Goal: Task Accomplishment & Management: Complete application form

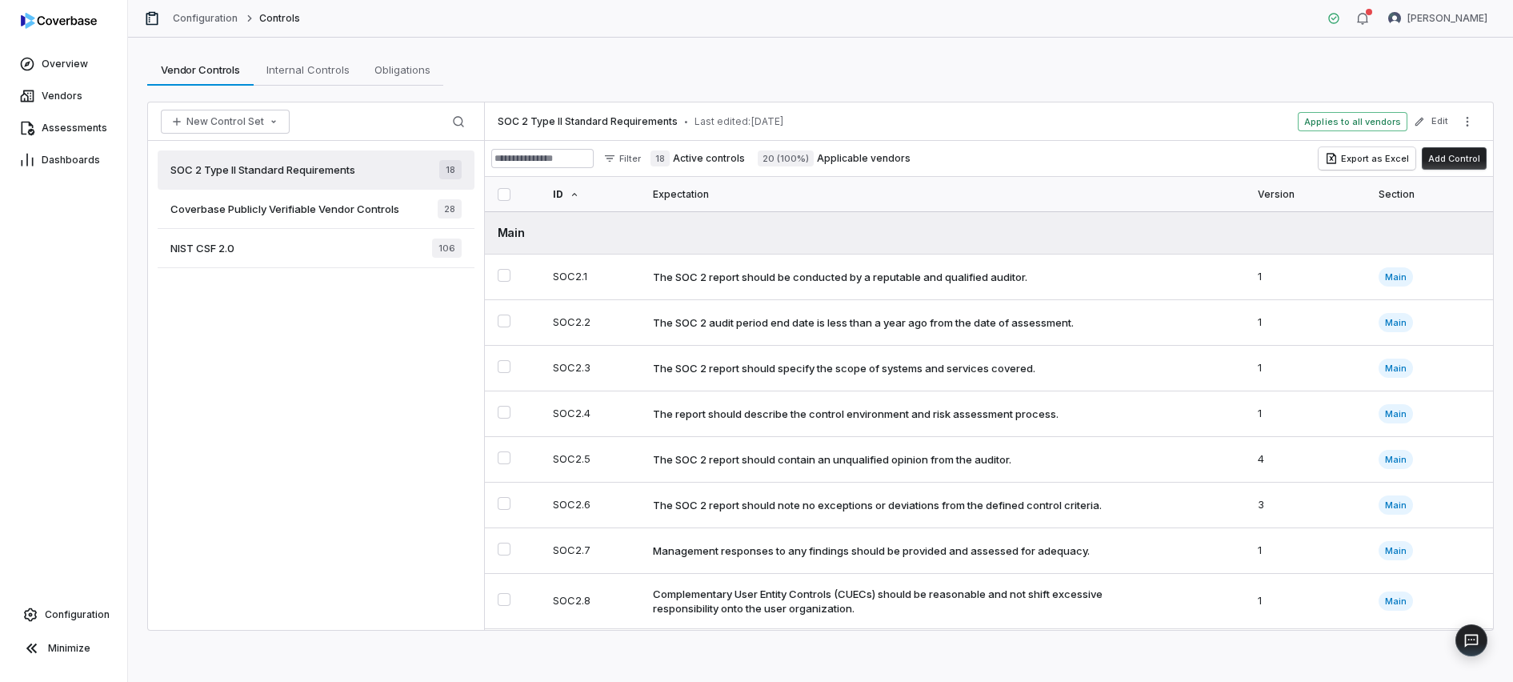
scroll to position [23, 0]
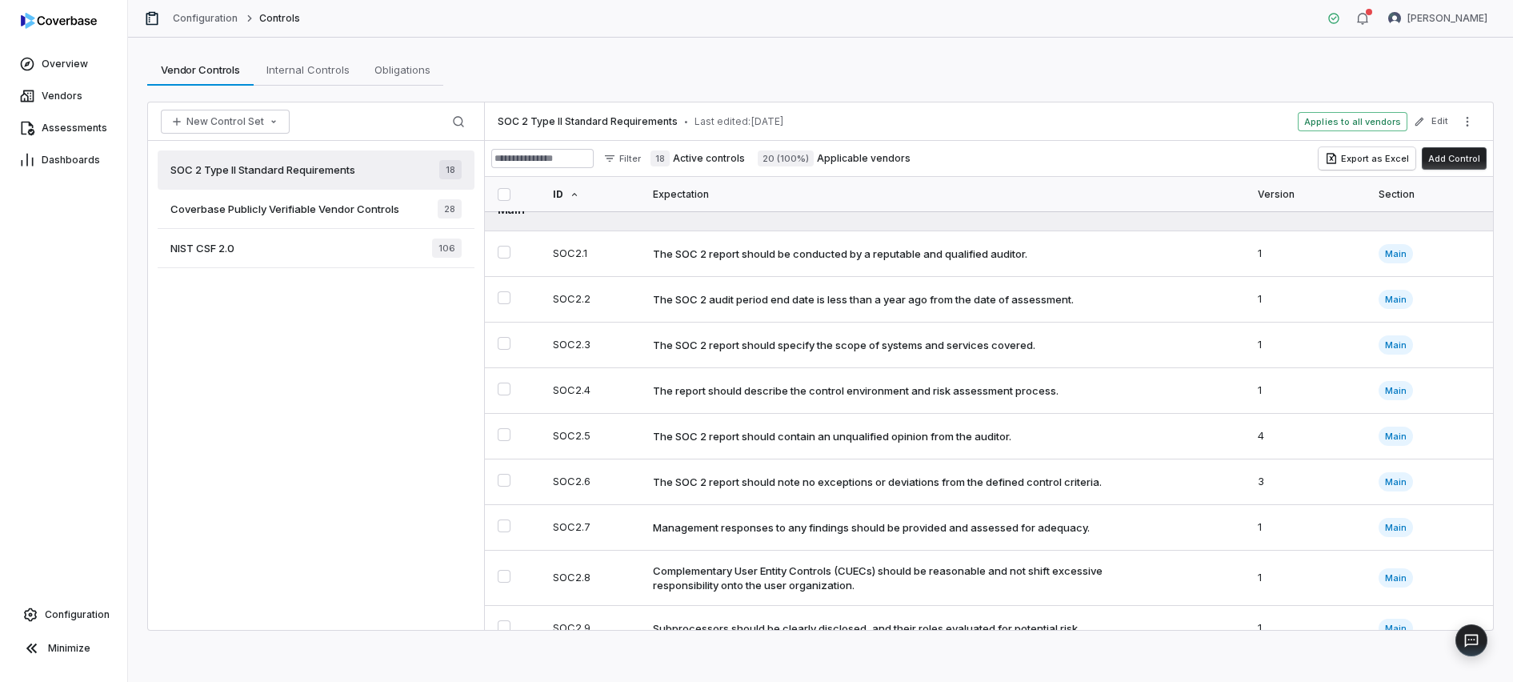
click at [377, 170] on div "SOC 2 Type II Standard Requirements 18" at bounding box center [316, 169] width 317 height 39
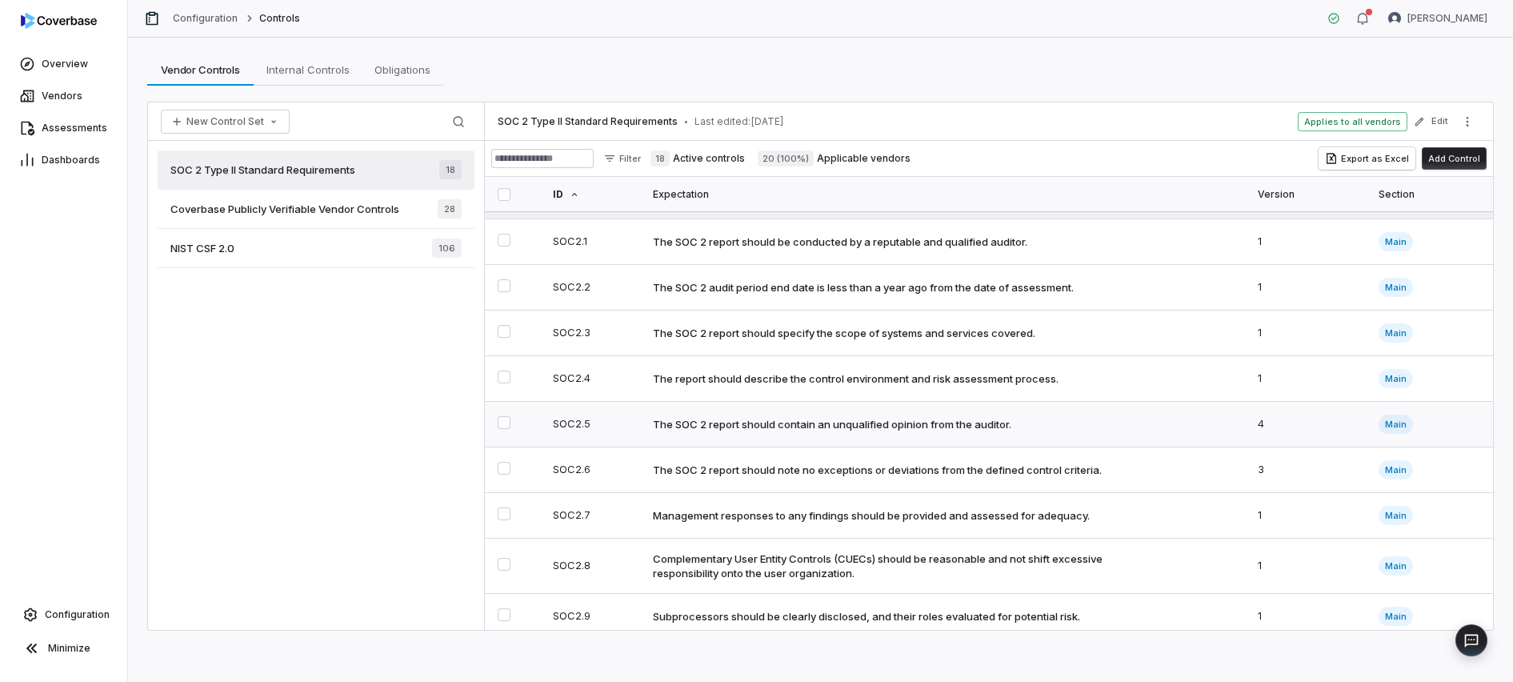
scroll to position [0, 0]
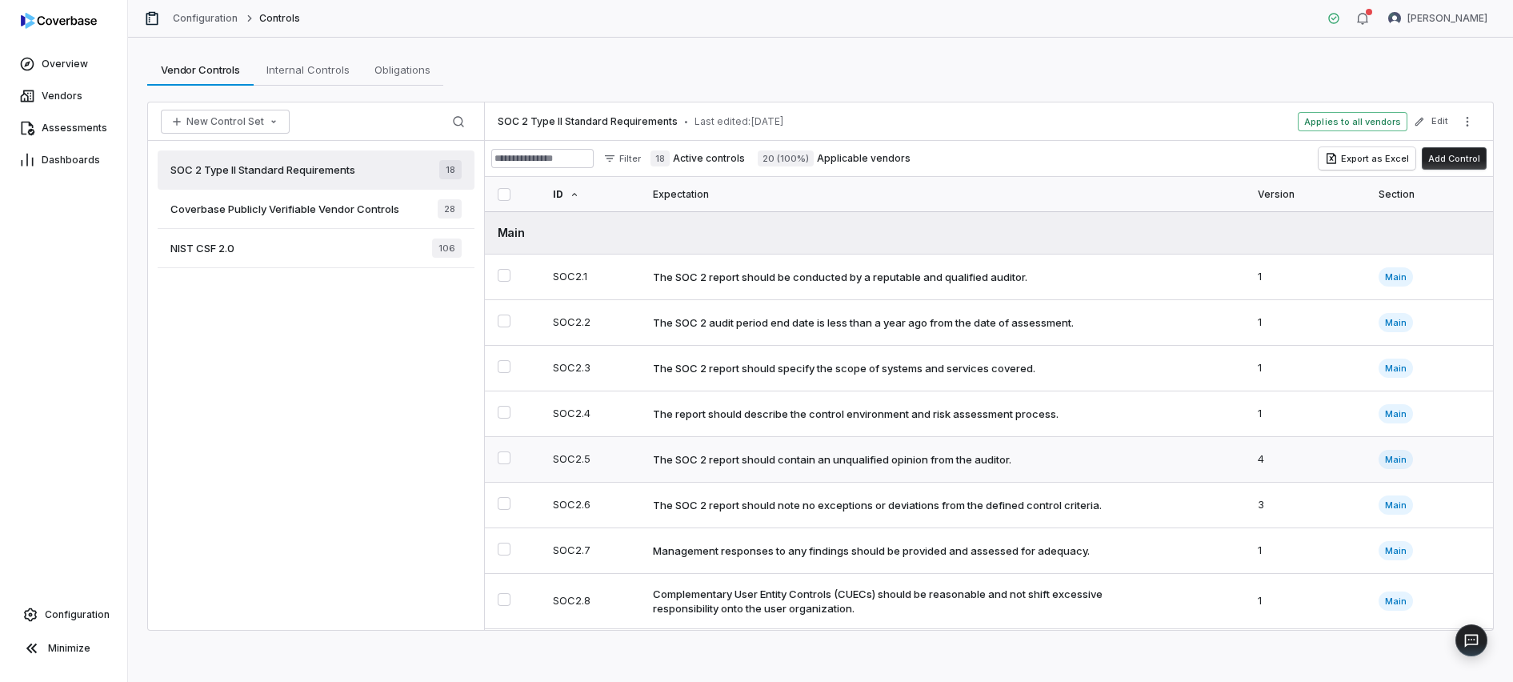
click at [930, 463] on div "The SOC 2 report should contain an unqualified opinion from the auditor." at bounding box center [832, 459] width 358 height 14
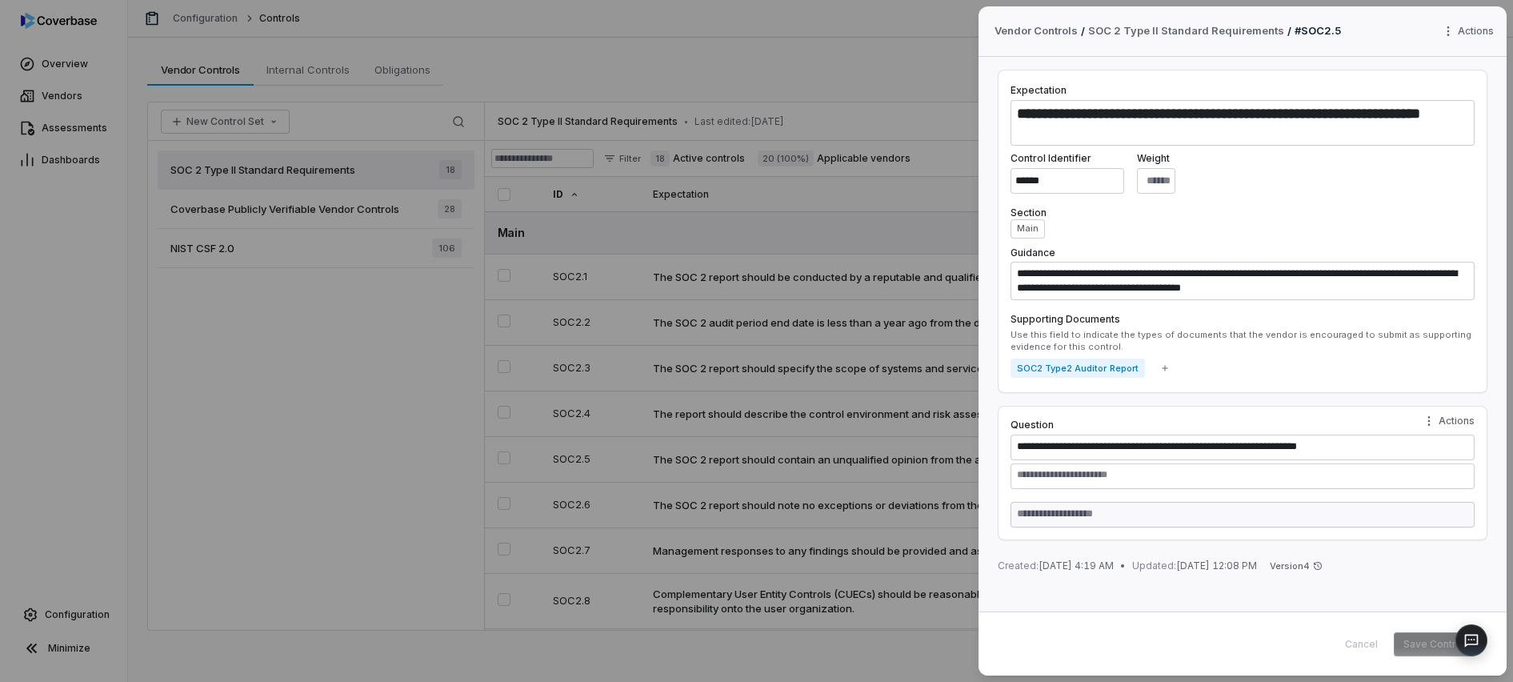
click at [1307, 186] on div "Control Identifier ****** Weight **" at bounding box center [1242, 173] width 464 height 42
click at [1368, 646] on div "Cancel Save Control" at bounding box center [1404, 644] width 139 height 24
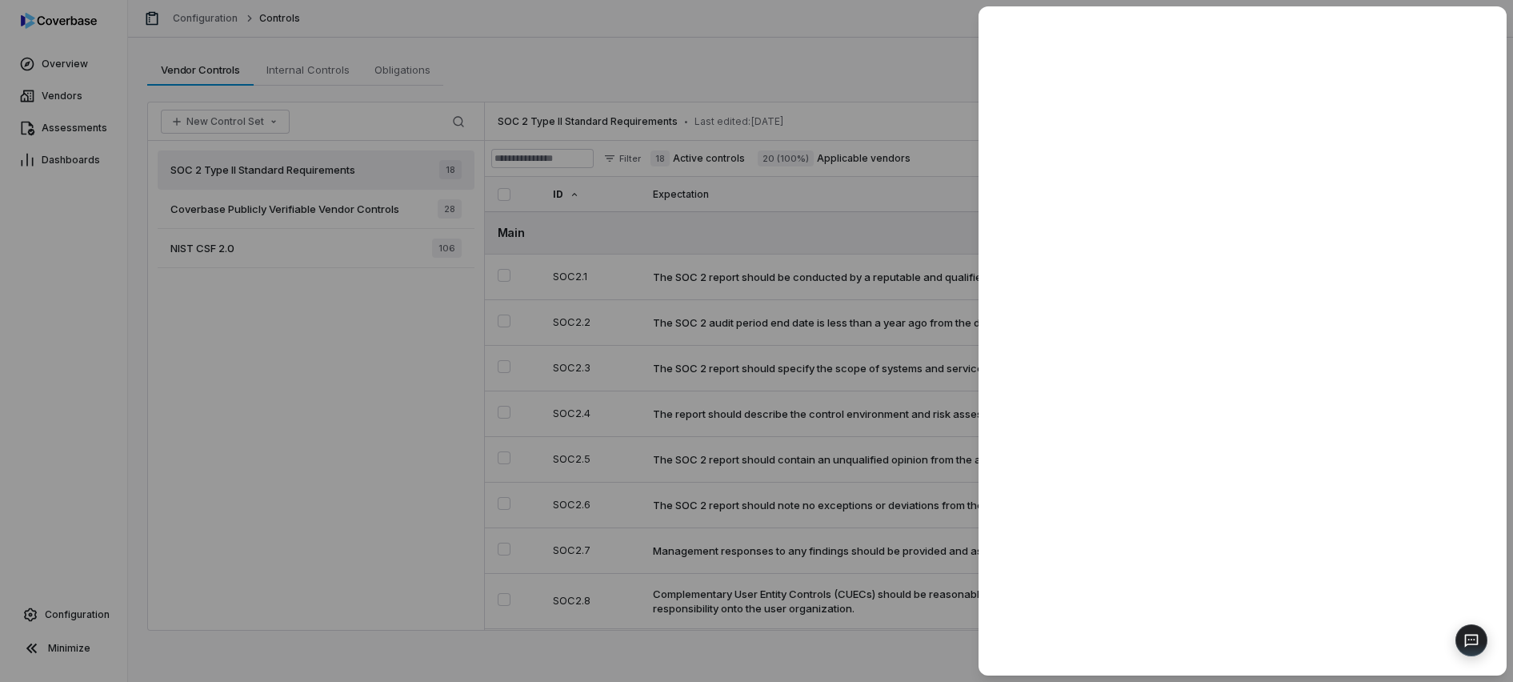
click at [881, 78] on div at bounding box center [756, 341] width 1513 height 682
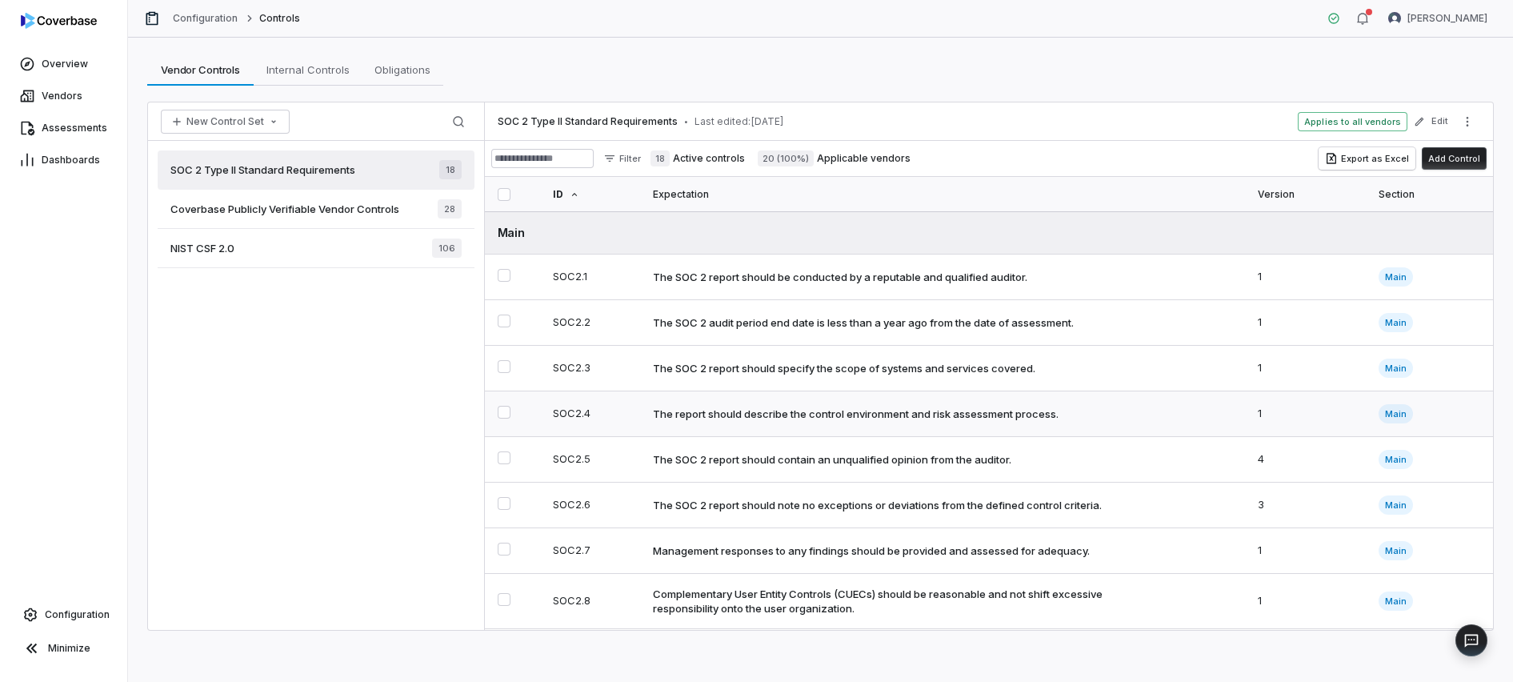
scroll to position [5, 0]
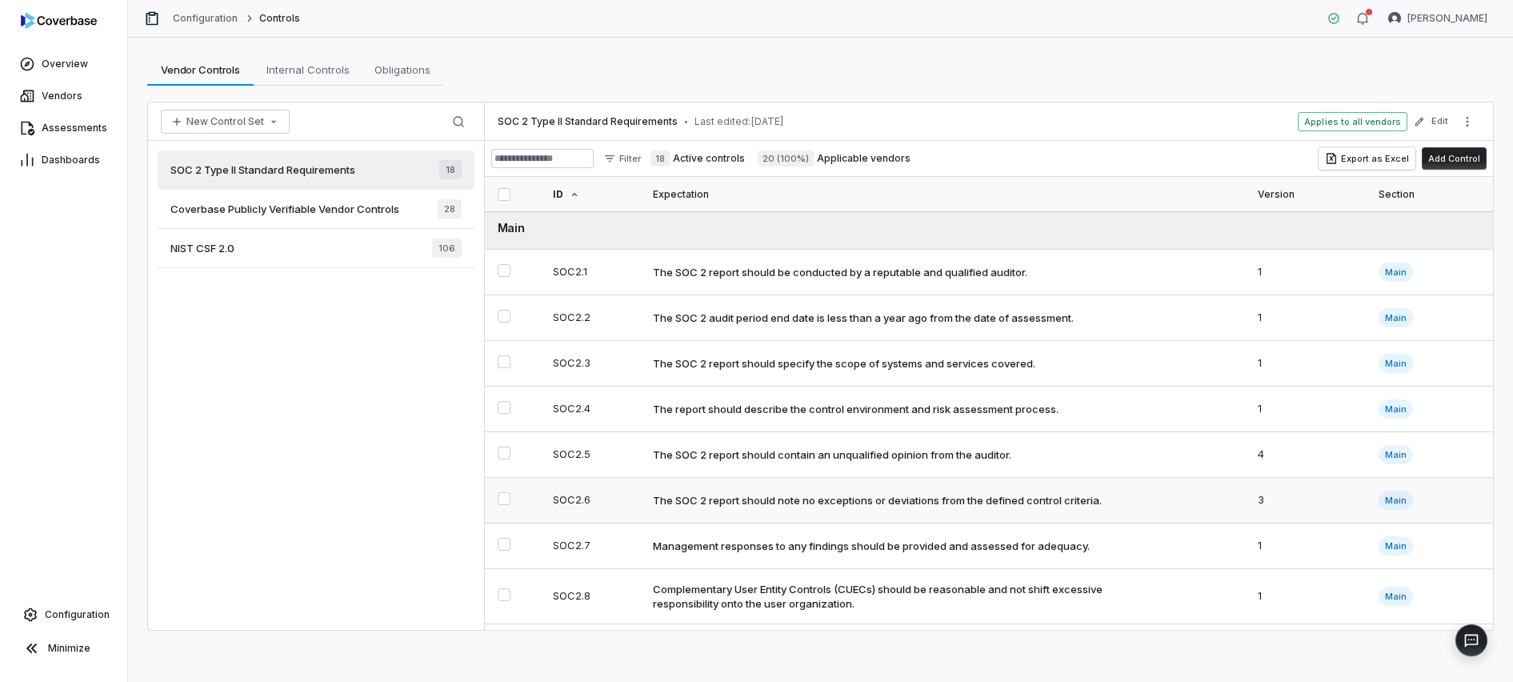
drag, startPoint x: 782, startPoint y: 501, endPoint x: 790, endPoint y: 492, distance: 11.4
click at [790, 493] on div "The SOC 2 report should note no exceptions or deviations from the defined contr…" at bounding box center [877, 500] width 449 height 14
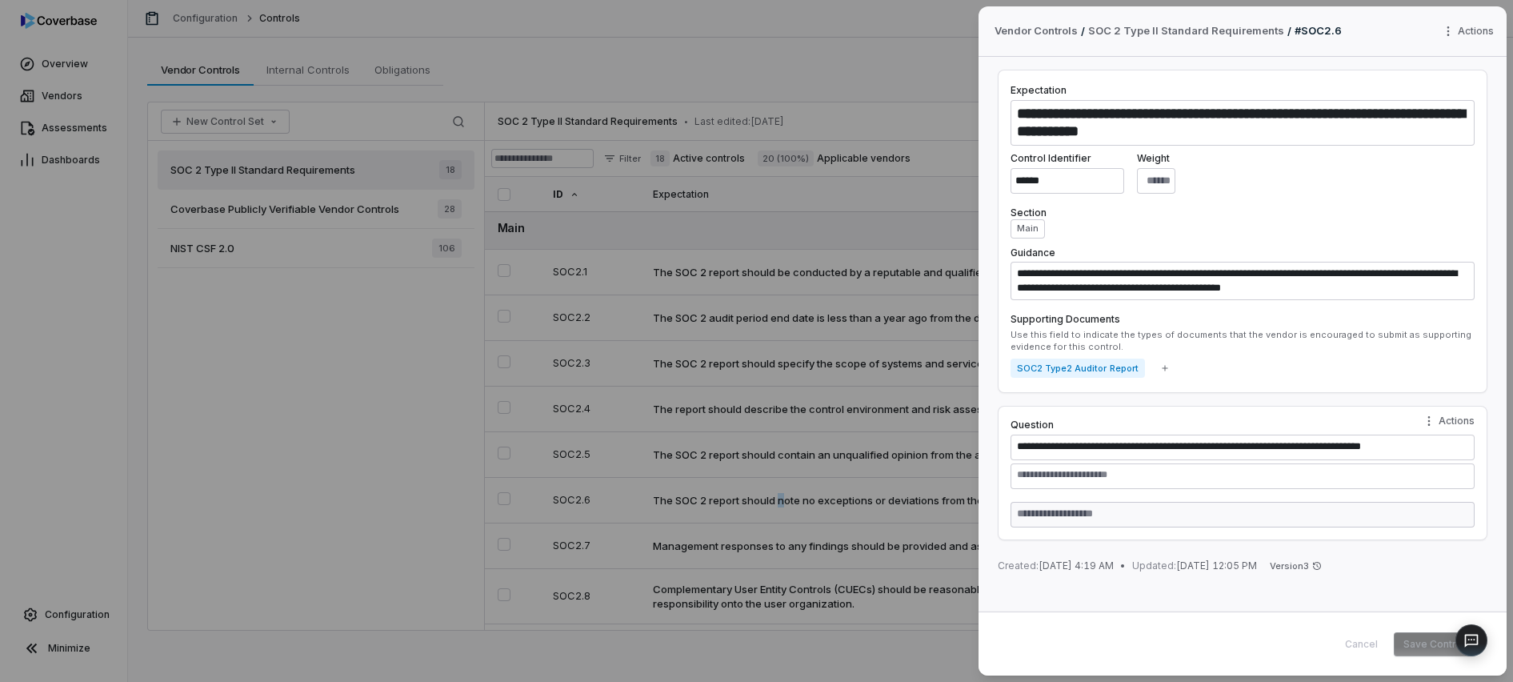
type textarea "*"
